Goal: Task Accomplishment & Management: Use online tool/utility

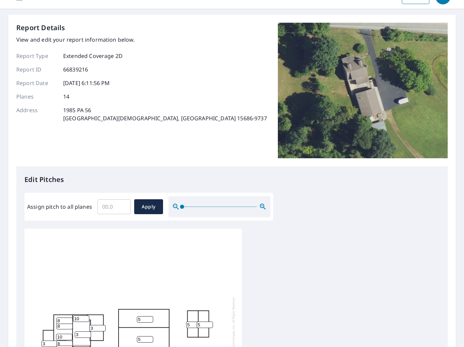
scroll to position [78, 0]
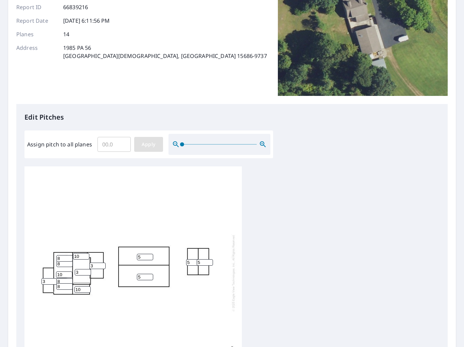
click at [143, 145] on span "Apply" at bounding box center [148, 144] width 18 height 8
click at [100, 223] on div at bounding box center [132, 273] width 217 height 213
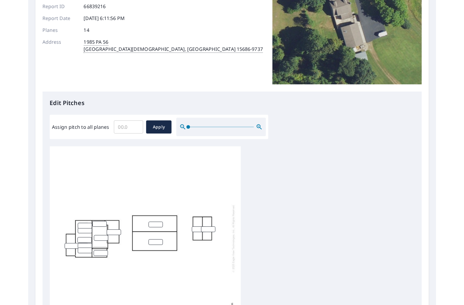
scroll to position [2, 0]
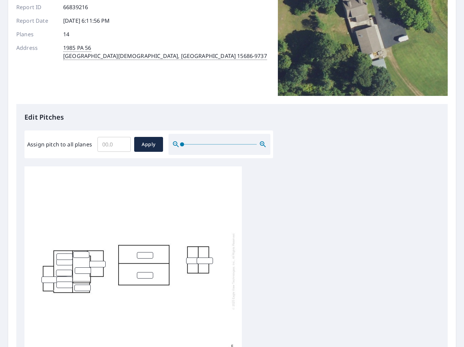
click at [78, 252] on input "number" at bounding box center [81, 255] width 16 height 6
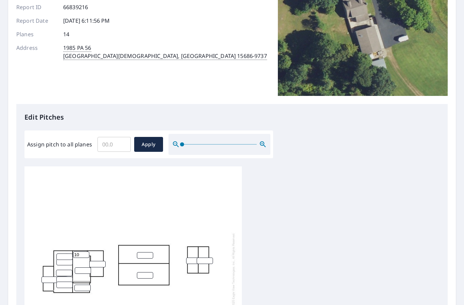
type input "10"
click at [80, 228] on div "10" at bounding box center [132, 271] width 217 height 213
click at [81, 285] on input "number" at bounding box center [82, 288] width 16 height 6
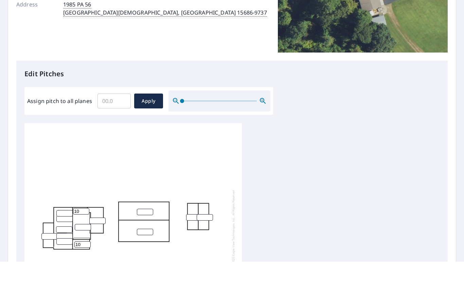
type input "10"
click at [62, 254] on input "number" at bounding box center [64, 257] width 16 height 6
type input "8"
click at [62, 259] on input "number" at bounding box center [64, 262] width 16 height 6
type input "8"
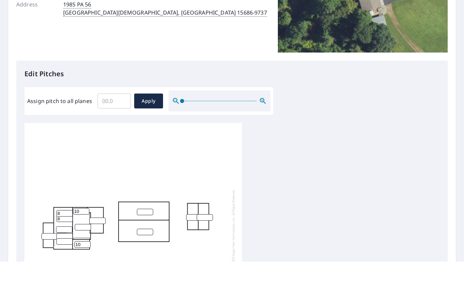
click at [59, 270] on input "number" at bounding box center [64, 273] width 16 height 6
type input "10"
click at [60, 277] on input "number" at bounding box center [64, 280] width 16 height 6
type input "8"
click at [60, 282] on input "number" at bounding box center [64, 285] width 16 height 6
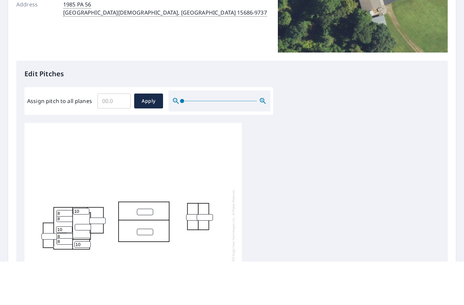
type input "8"
click at [45, 277] on input "number" at bounding box center [49, 280] width 16 height 6
type input "3"
click at [80, 268] on input "number" at bounding box center [83, 271] width 16 height 6
type input "3"
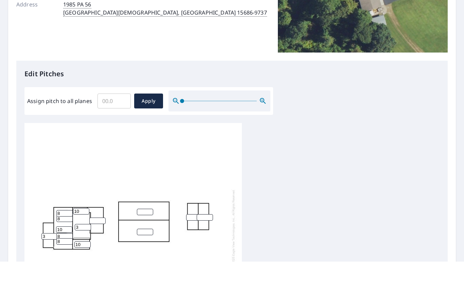
click at [94, 261] on input "number" at bounding box center [97, 264] width 16 height 6
type input "3"
click at [143, 252] on input "number" at bounding box center [145, 255] width 16 height 6
type input "5"
click at [144, 272] on input "number" at bounding box center [145, 275] width 16 height 6
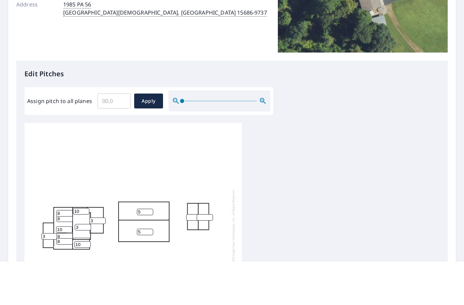
type input "5"
click at [192, 258] on input "number" at bounding box center [194, 261] width 16 height 6
type input "5"
click at [208, 258] on input "number" at bounding box center [204, 261] width 16 height 6
type input "5"
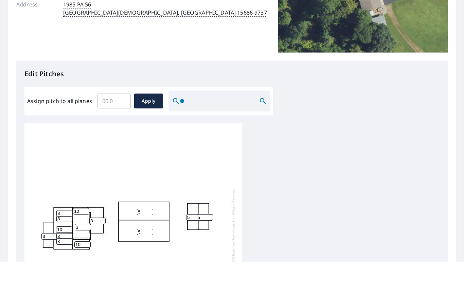
click at [243, 183] on div "5 5 10 3 3 5 5 3 10 10 8 8 8 8" at bounding box center [231, 273] width 415 height 213
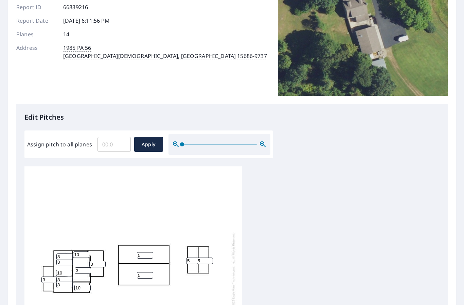
click at [370, 238] on div "5 5 10 3 3 5 5 3 10 10 8 8 8 8" at bounding box center [231, 273] width 415 height 213
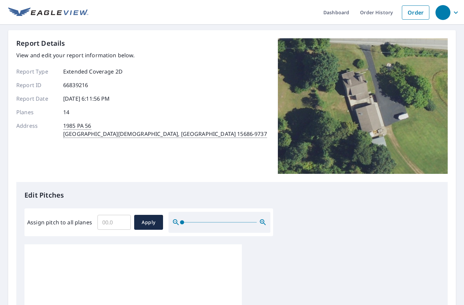
scroll to position [0, 0]
click at [409, 14] on link "Order" at bounding box center [414, 12] width 27 height 14
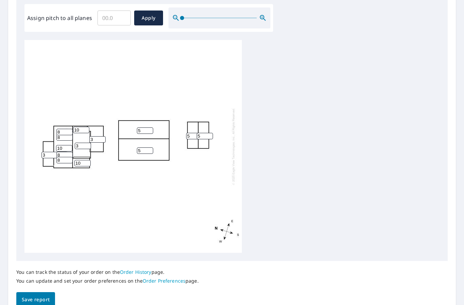
scroll to position [204, 0]
click at [41, 297] on span "Save report" at bounding box center [36, 300] width 28 height 8
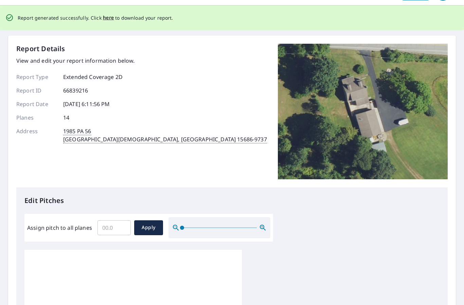
scroll to position [0, 0]
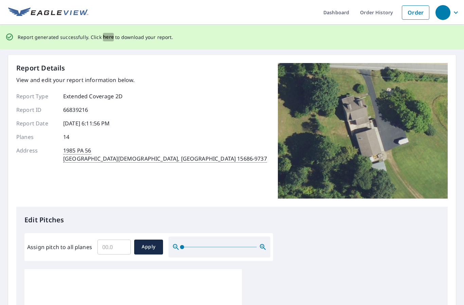
click at [109, 39] on span "here" at bounding box center [108, 37] width 11 height 8
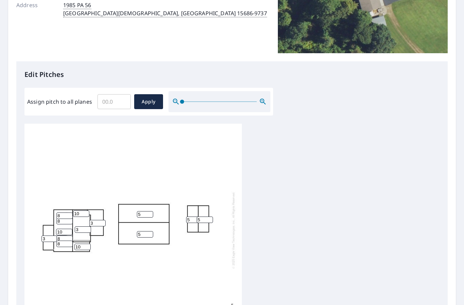
scroll to position [121, 0]
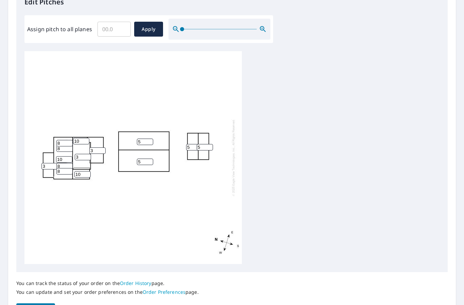
scroll to position [194, 0]
